Goal: Task Accomplishment & Management: Complete application form

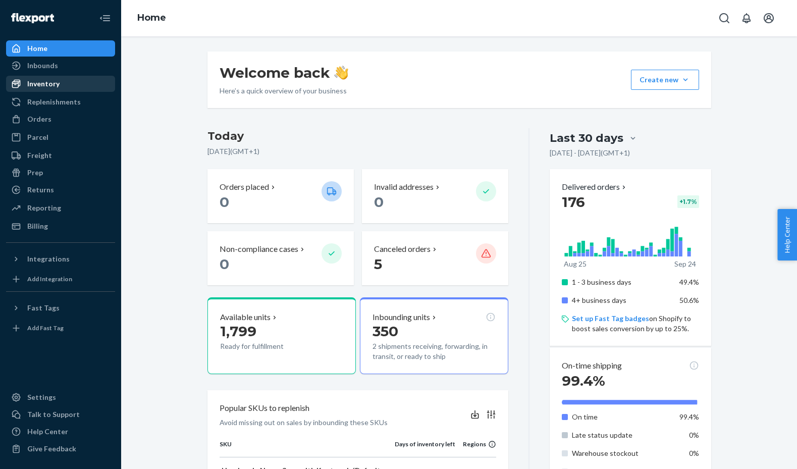
click at [77, 76] on link "Inventory" at bounding box center [60, 84] width 109 height 16
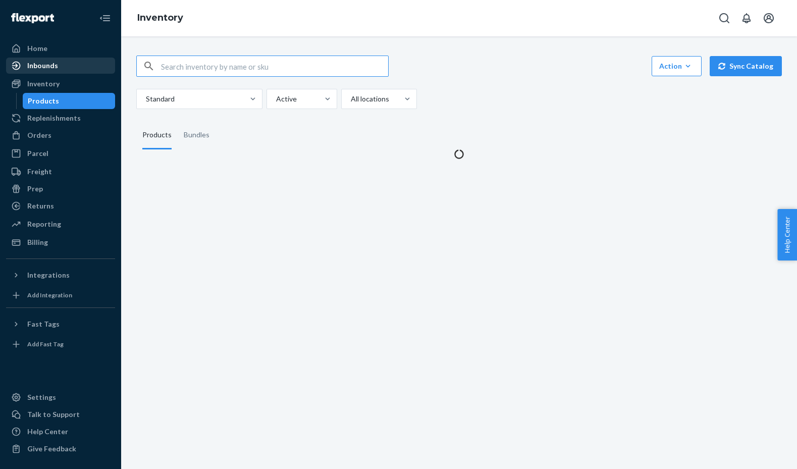
click at [82, 69] on div "Inbounds" at bounding box center [60, 66] width 107 height 14
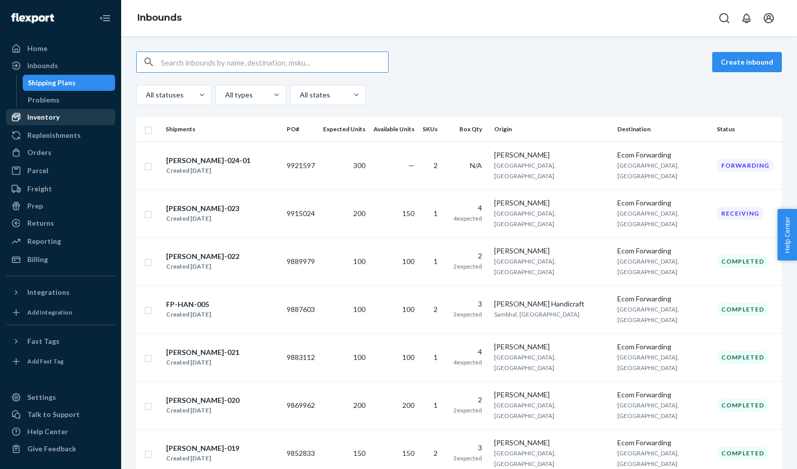
click at [80, 112] on div "Inventory" at bounding box center [60, 117] width 107 height 14
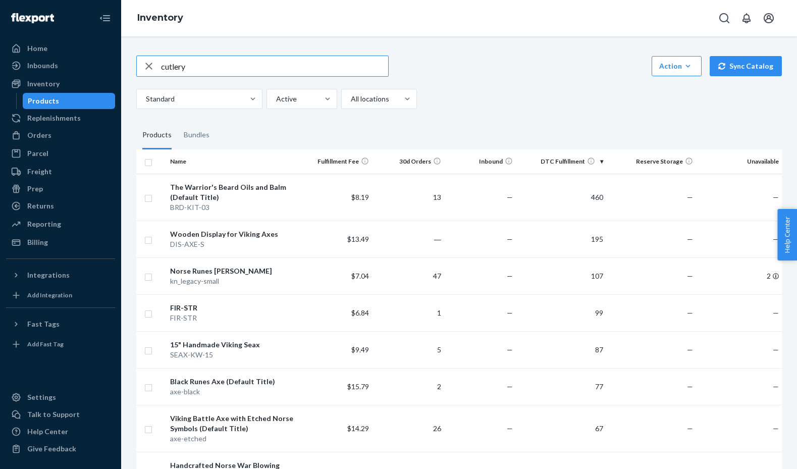
type input "cutlery"
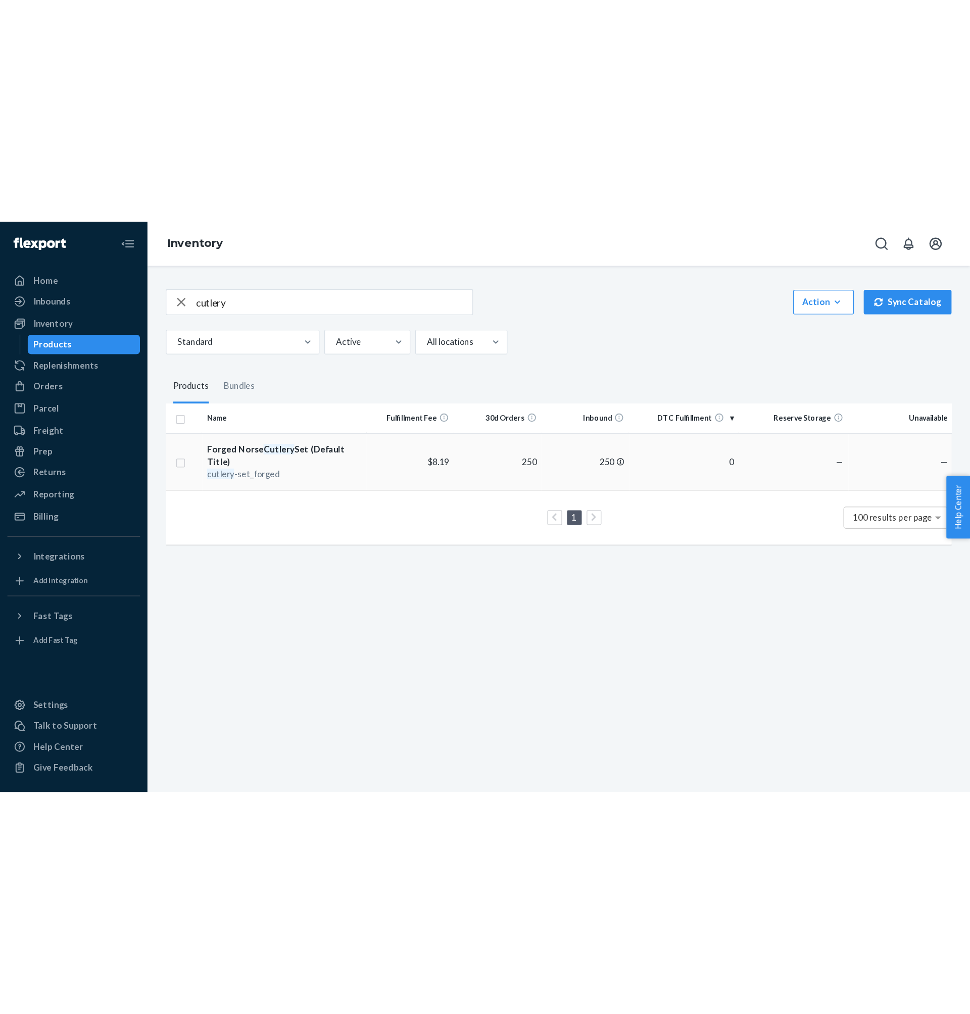
scroll to position [0, 5]
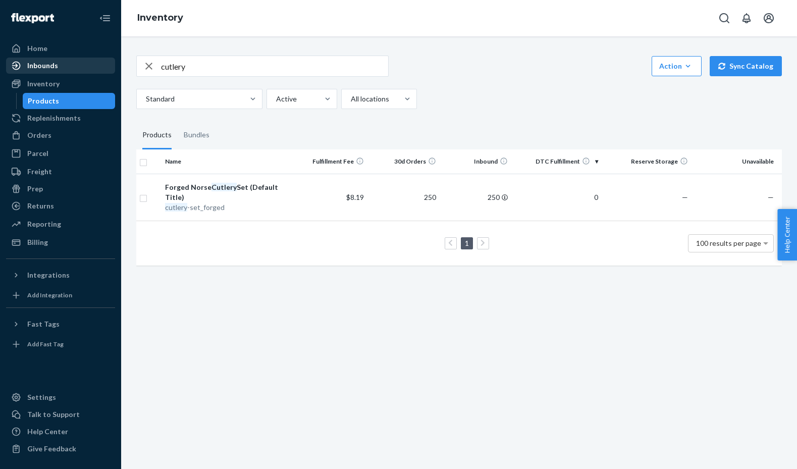
click at [63, 62] on div "Inbounds" at bounding box center [60, 66] width 107 height 14
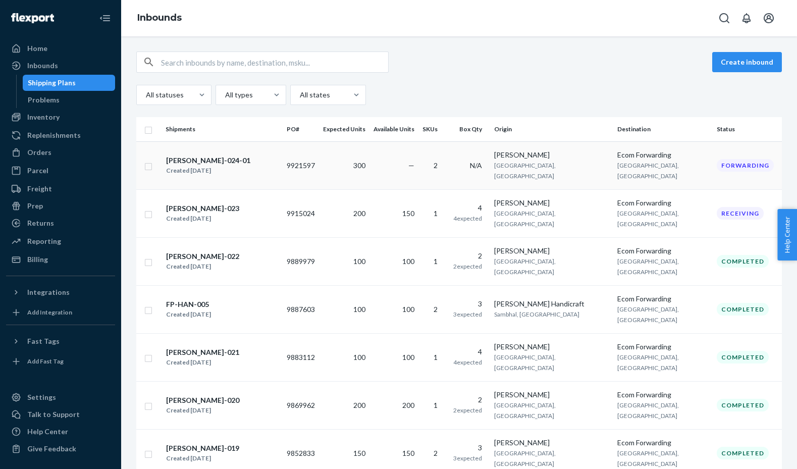
click at [207, 158] on div "[PERSON_NAME]-024-01" at bounding box center [208, 161] width 84 height 10
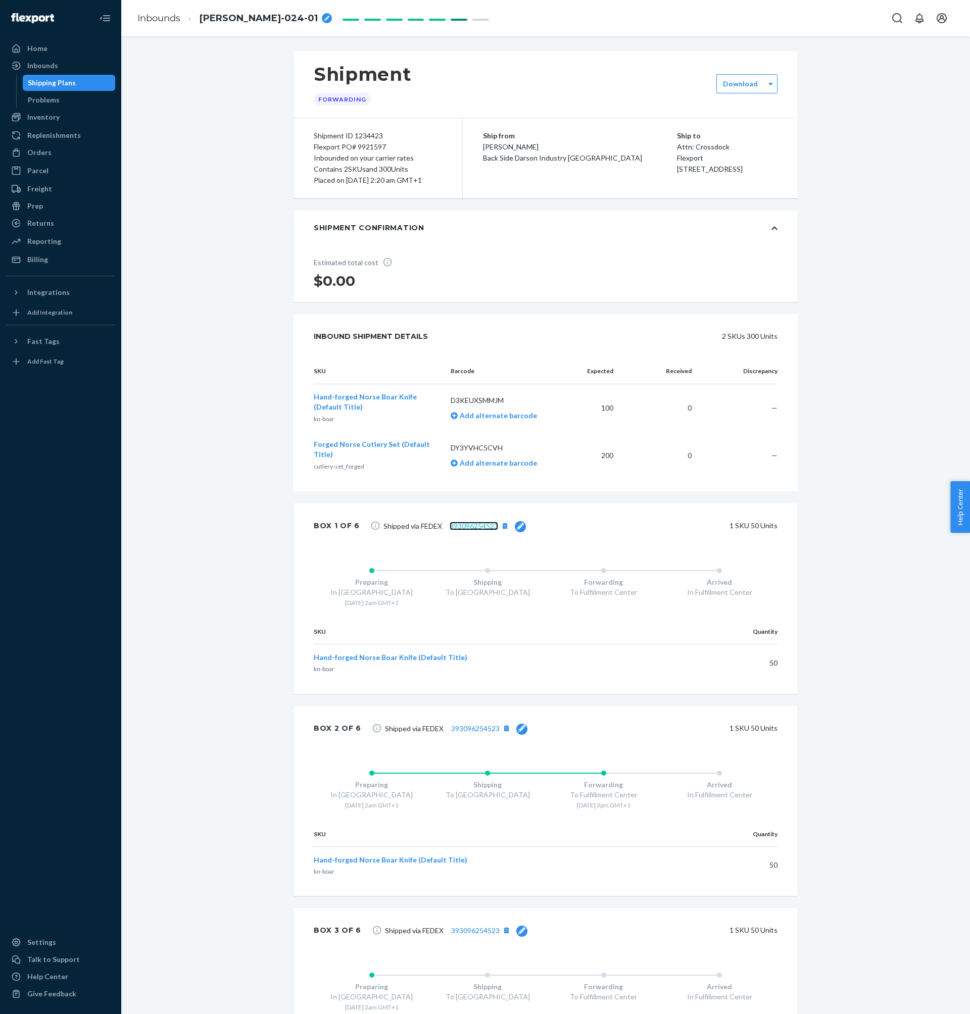
click at [483, 469] on link "393096254523" at bounding box center [473, 526] width 48 height 9
click at [245, 22] on span "[PERSON_NAME]-024-01" at bounding box center [258, 18] width 118 height 13
click at [245, 22] on input "[PERSON_NAME]-024-01" at bounding box center [249, 18] width 101 height 16
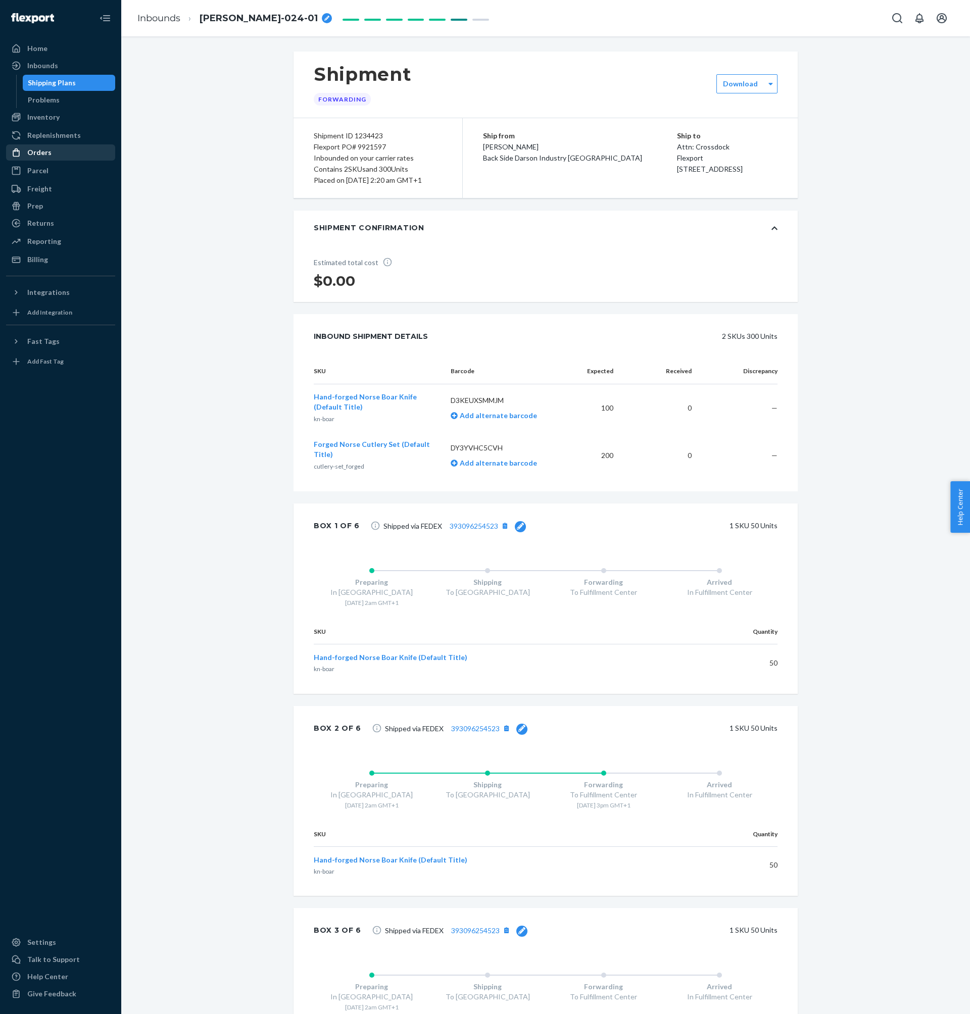
click at [42, 155] on div "Orders" at bounding box center [39, 152] width 24 height 10
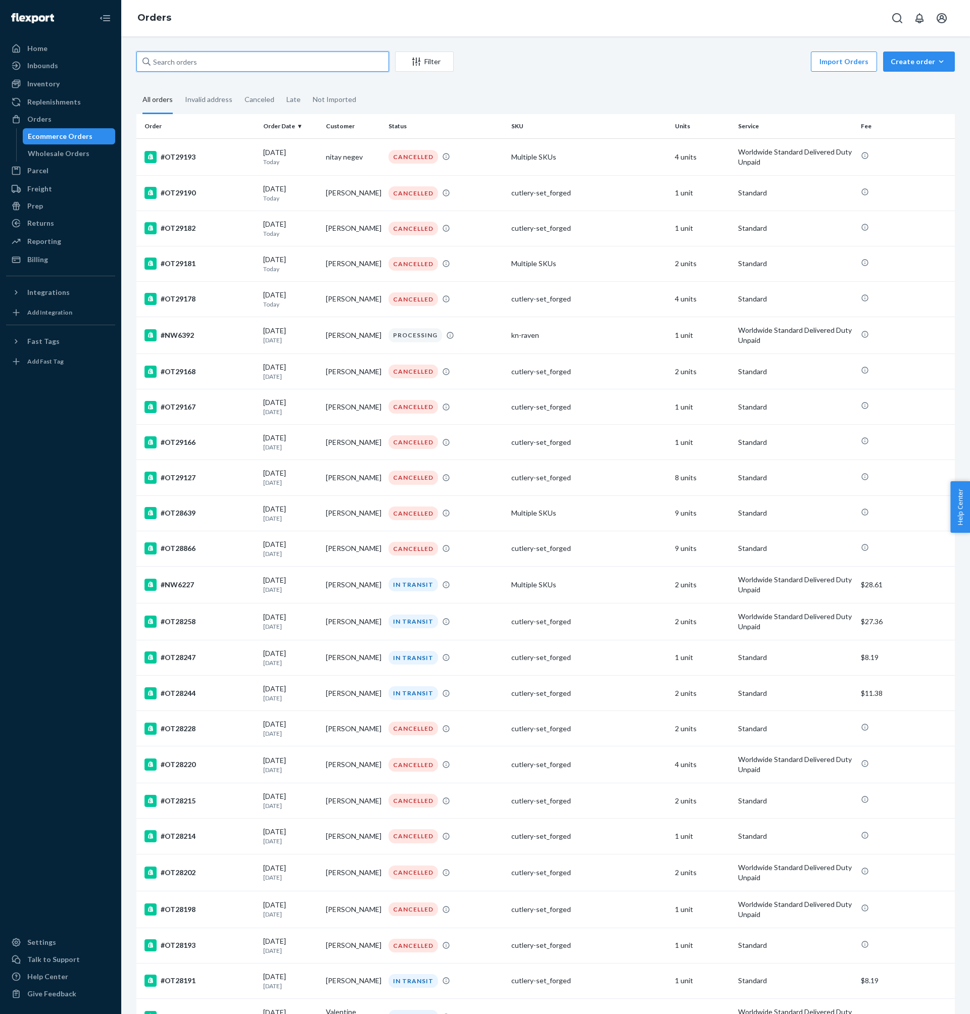
click at [262, 57] on input "text" at bounding box center [262, 62] width 253 height 20
paste input "OT28129"
type input "OT28129"
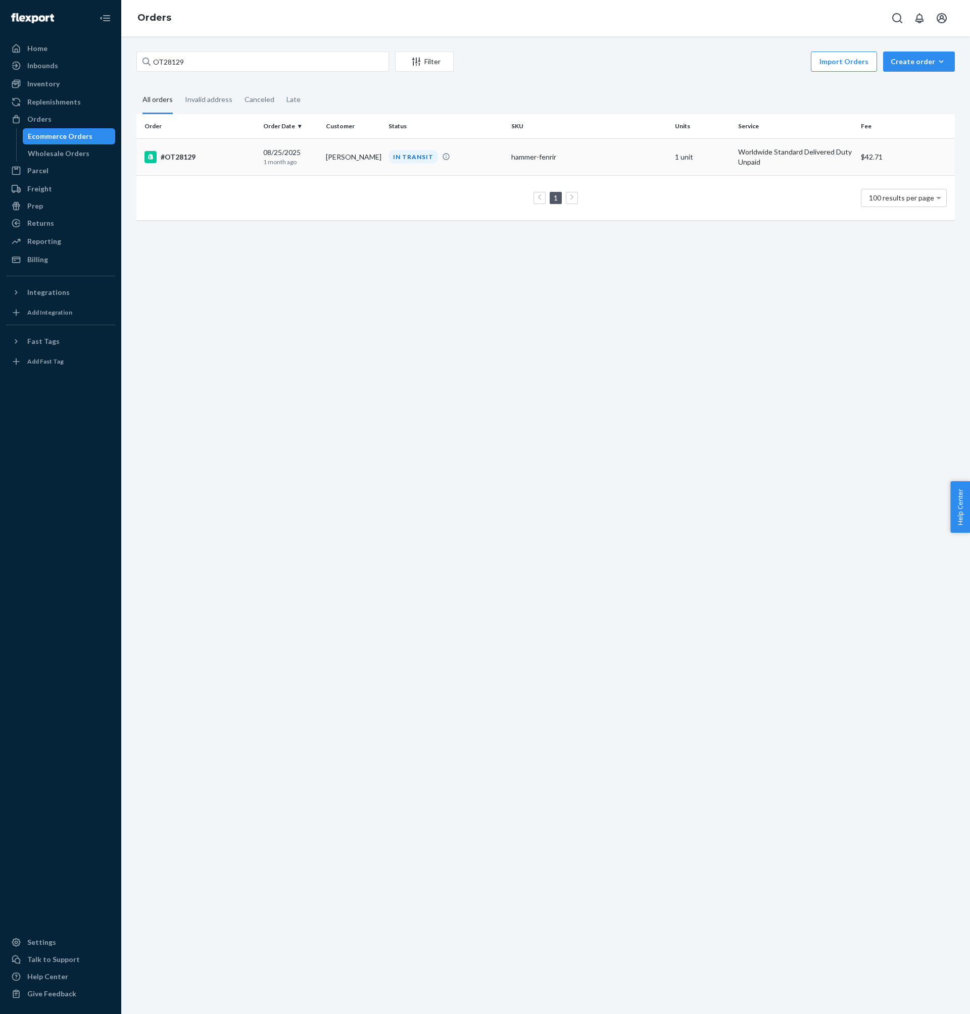
click at [304, 157] on div "[DATE] [DATE]" at bounding box center [290, 156] width 55 height 19
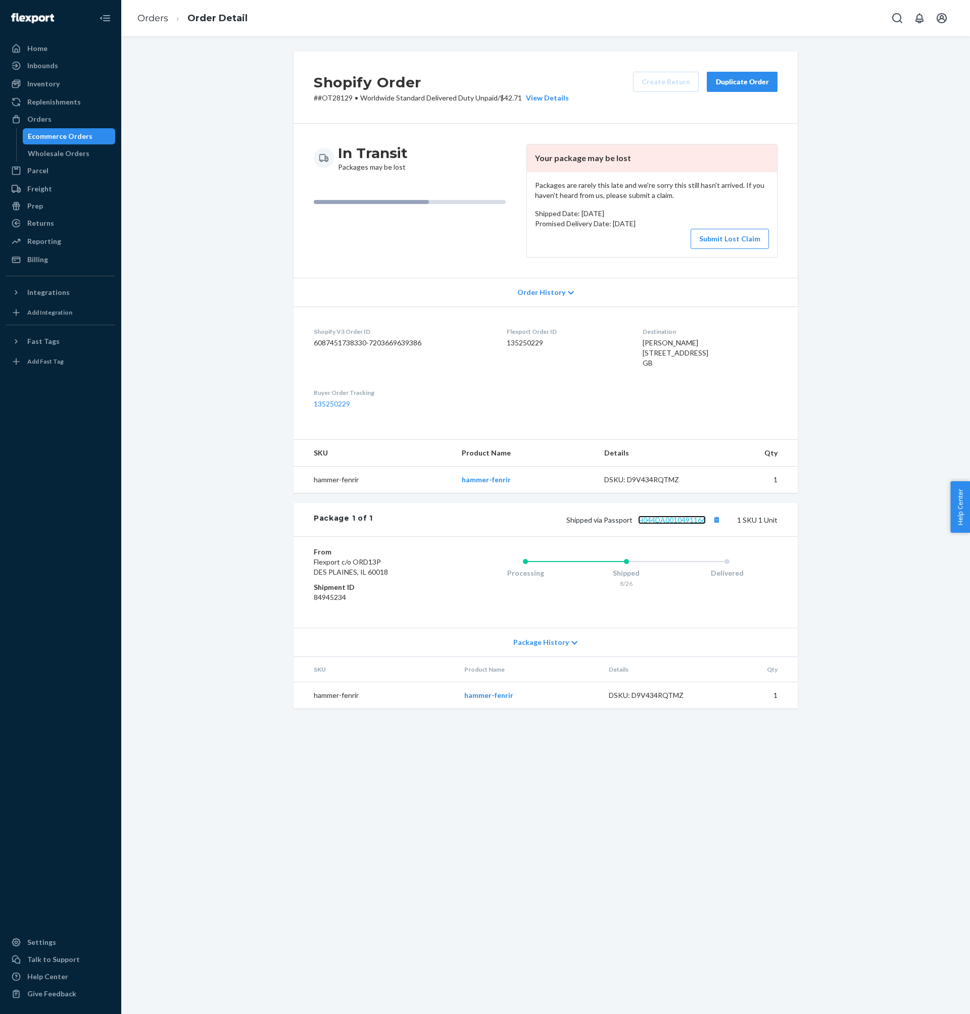
click at [657, 469] on link "H044DA0010491166" at bounding box center [672, 520] width 68 height 9
click at [797, 189] on div "Shopify Order # #OT28129 • Worldwide Standard Delivered Duty Unpaid / $42.71 Vi…" at bounding box center [545, 386] width 833 height 669
click at [739, 232] on button "Submit Lost Claim" at bounding box center [729, 239] width 78 height 20
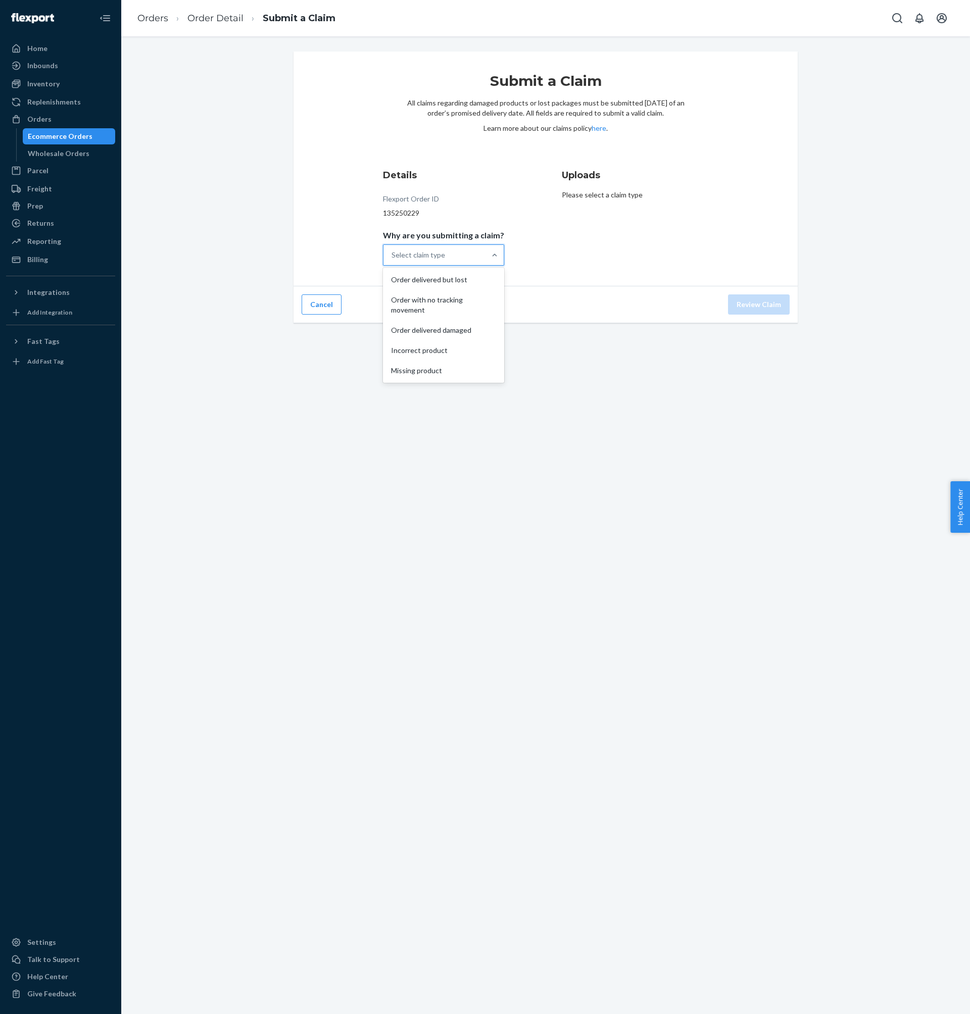
click at [449, 259] on div "Select claim type" at bounding box center [434, 255] width 102 height 20
click at [392, 259] on input "Why are you submitting a claim? option Order delivered but lost focused, 1 of 5…" at bounding box center [391, 255] width 1 height 10
click at [473, 312] on div "Order with no tracking movement" at bounding box center [443, 305] width 117 height 30
click at [392, 260] on input "Why are you submitting a claim? option Order with no tracking movement focused,…" at bounding box center [391, 255] width 1 height 10
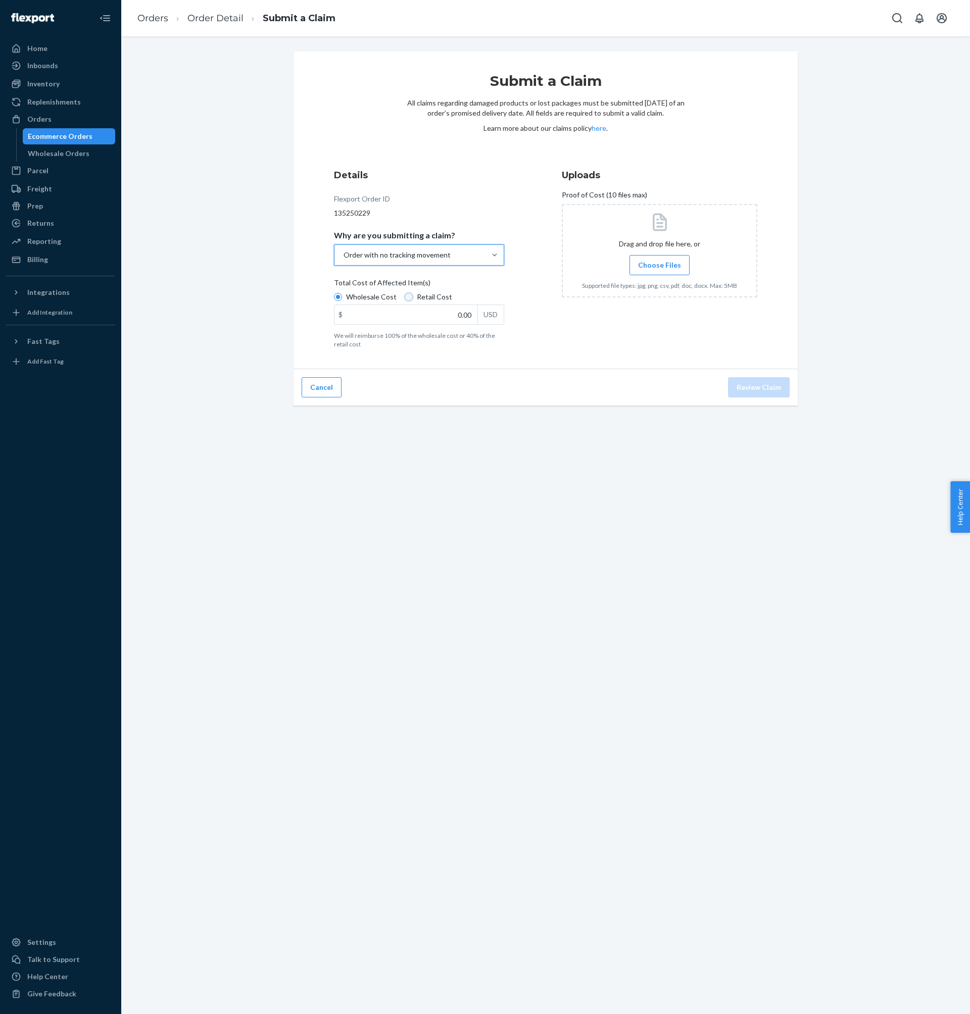
click at [407, 298] on input "Retail Cost" at bounding box center [409, 297] width 8 height 8
radio input "true"
radio input "false"
click at [477, 305] on div "$ 0.00 USD" at bounding box center [419, 315] width 170 height 20
click at [477, 305] on input "0.00" at bounding box center [405, 314] width 143 height 19
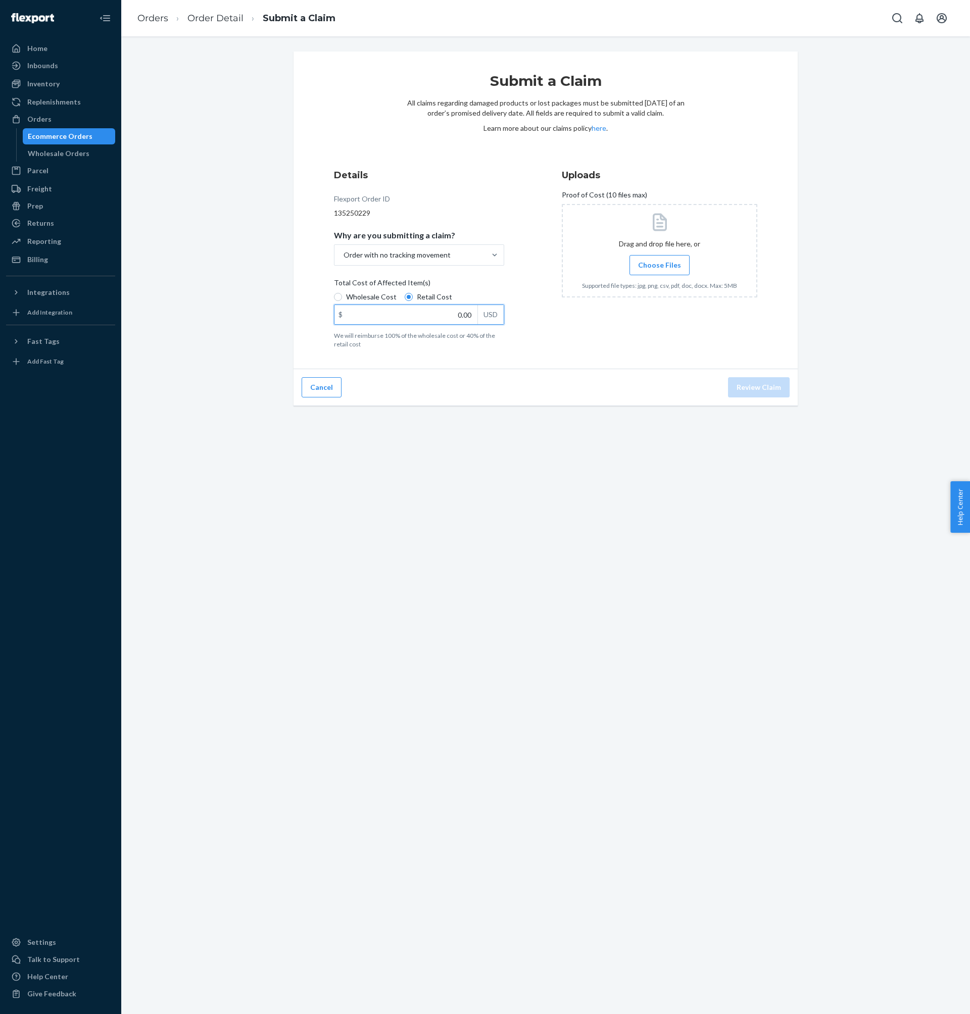
click at [466, 310] on input "0.00" at bounding box center [405, 314] width 143 height 19
type input "179.95"
click at [658, 264] on span "Choose Files" at bounding box center [659, 265] width 43 height 10
click at [659, 264] on input "Choose Files" at bounding box center [659, 265] width 1 height 11
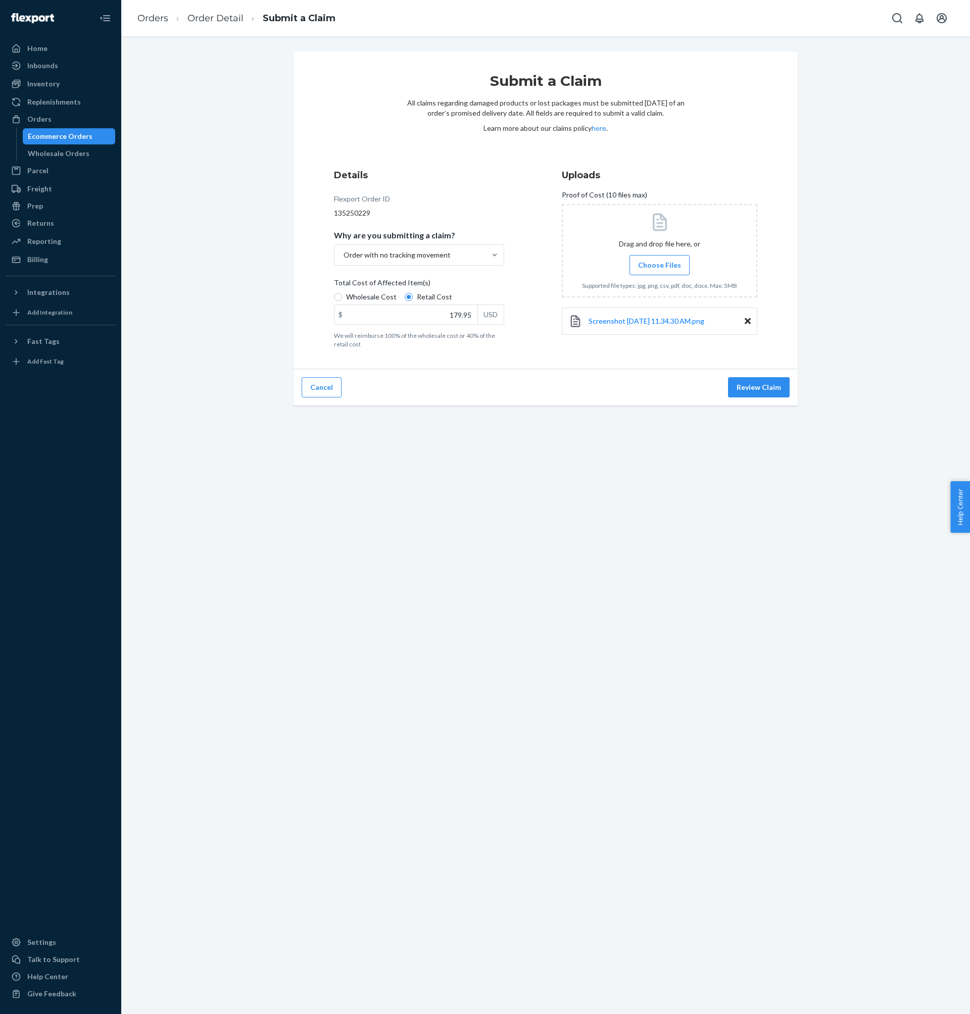
click at [673, 413] on div "Submit a Claim All claims regarding damaged products or lost packages must be s…" at bounding box center [545, 525] width 848 height 978
click at [690, 378] on div "Cancel Review Claim" at bounding box center [545, 387] width 504 height 37
click at [740, 381] on button "Review Claim" at bounding box center [759, 387] width 62 height 20
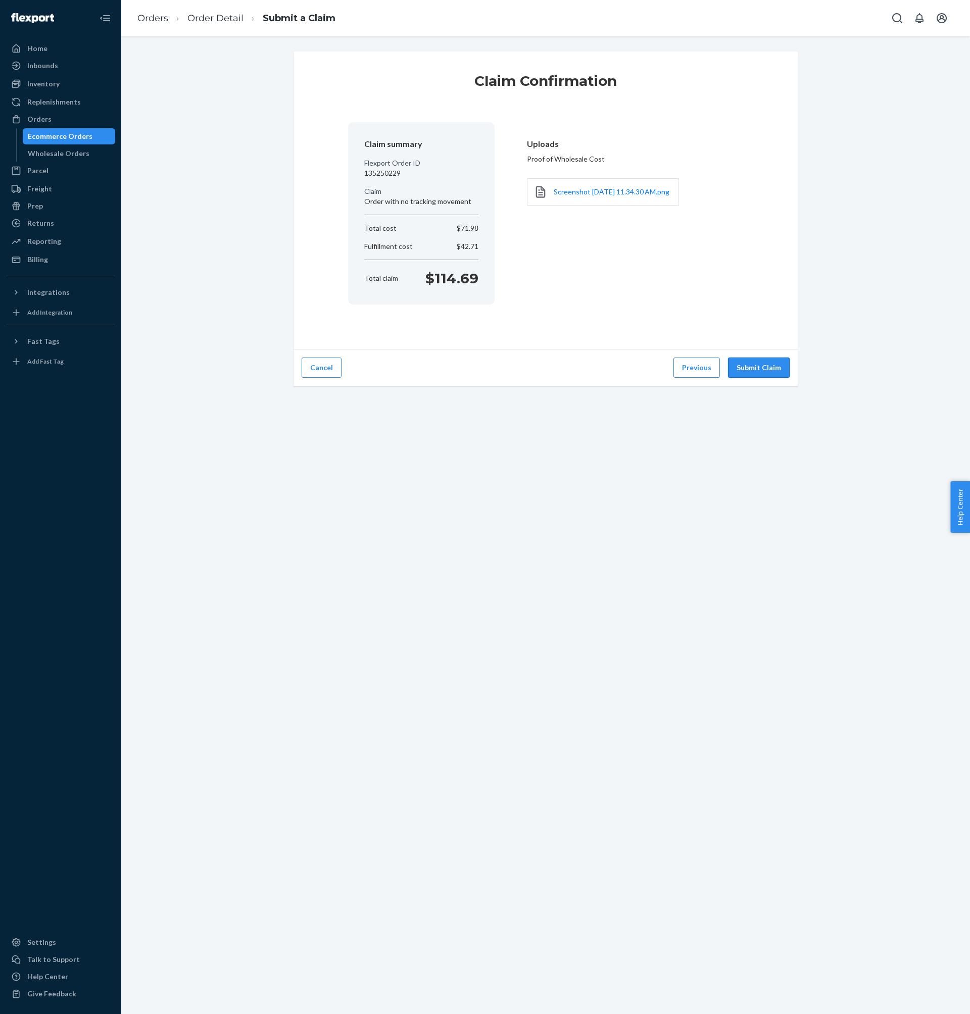
click at [763, 369] on button "Submit Claim" at bounding box center [759, 368] width 62 height 20
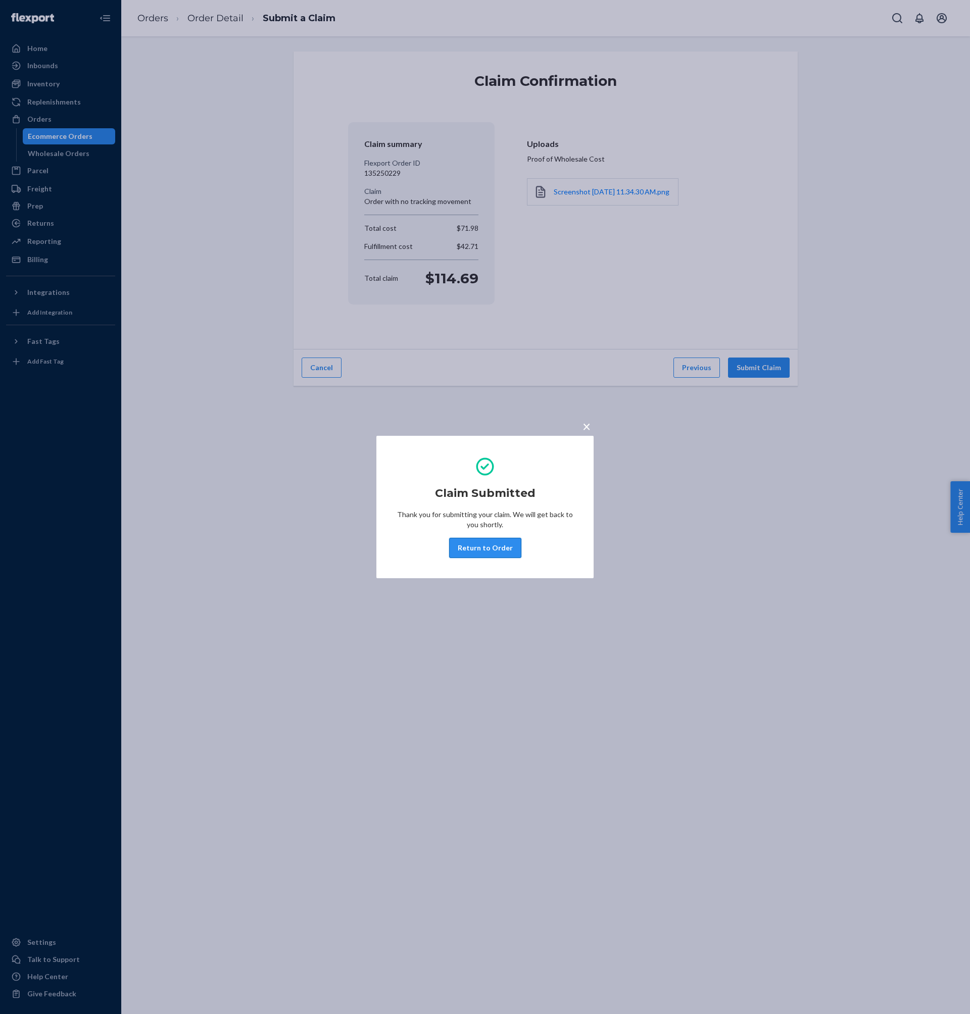
click at [492, 469] on button "Return to Order" at bounding box center [485, 548] width 72 height 20
